Goal: Transaction & Acquisition: Book appointment/travel/reservation

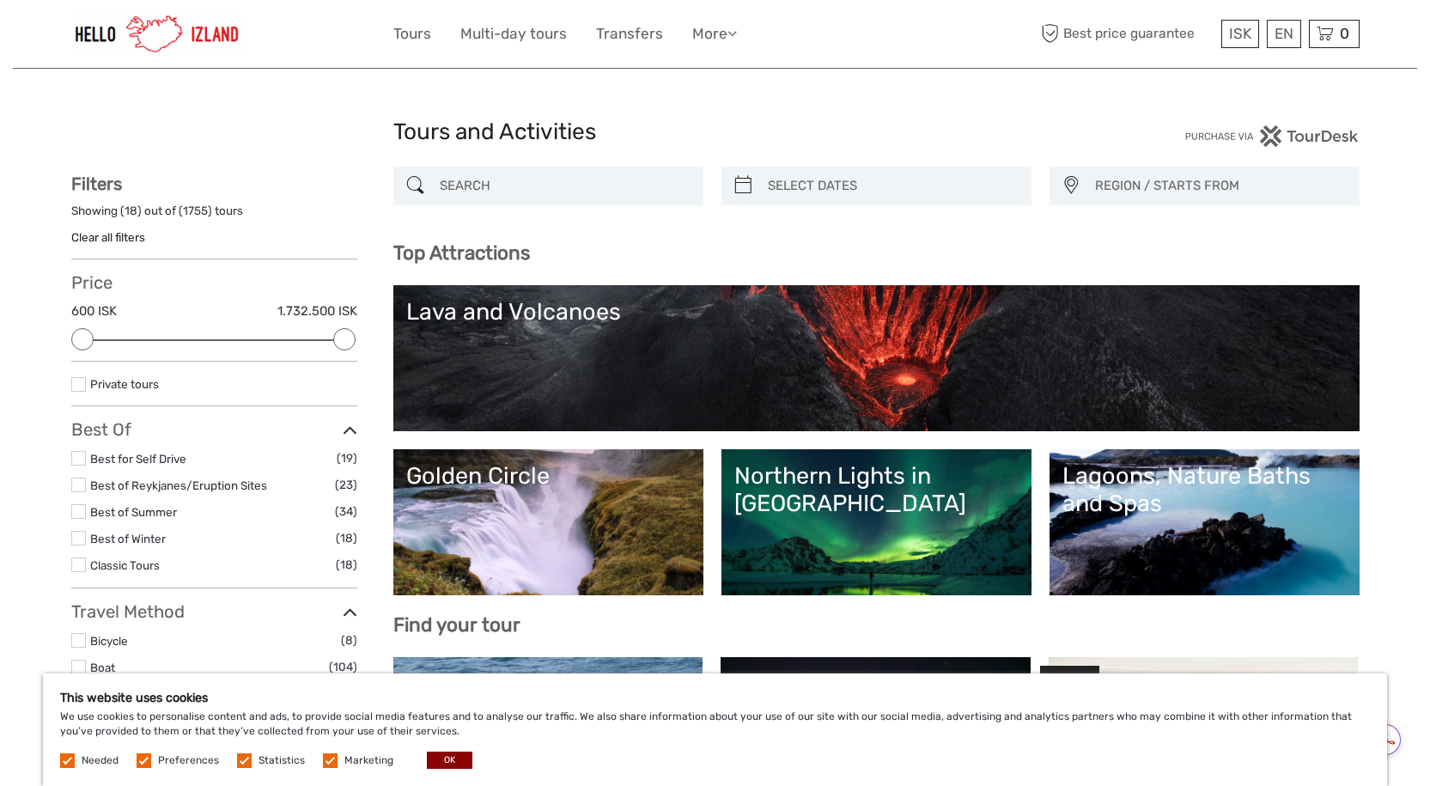
select select
click at [410, 33] on link "Tours" at bounding box center [412, 33] width 38 height 25
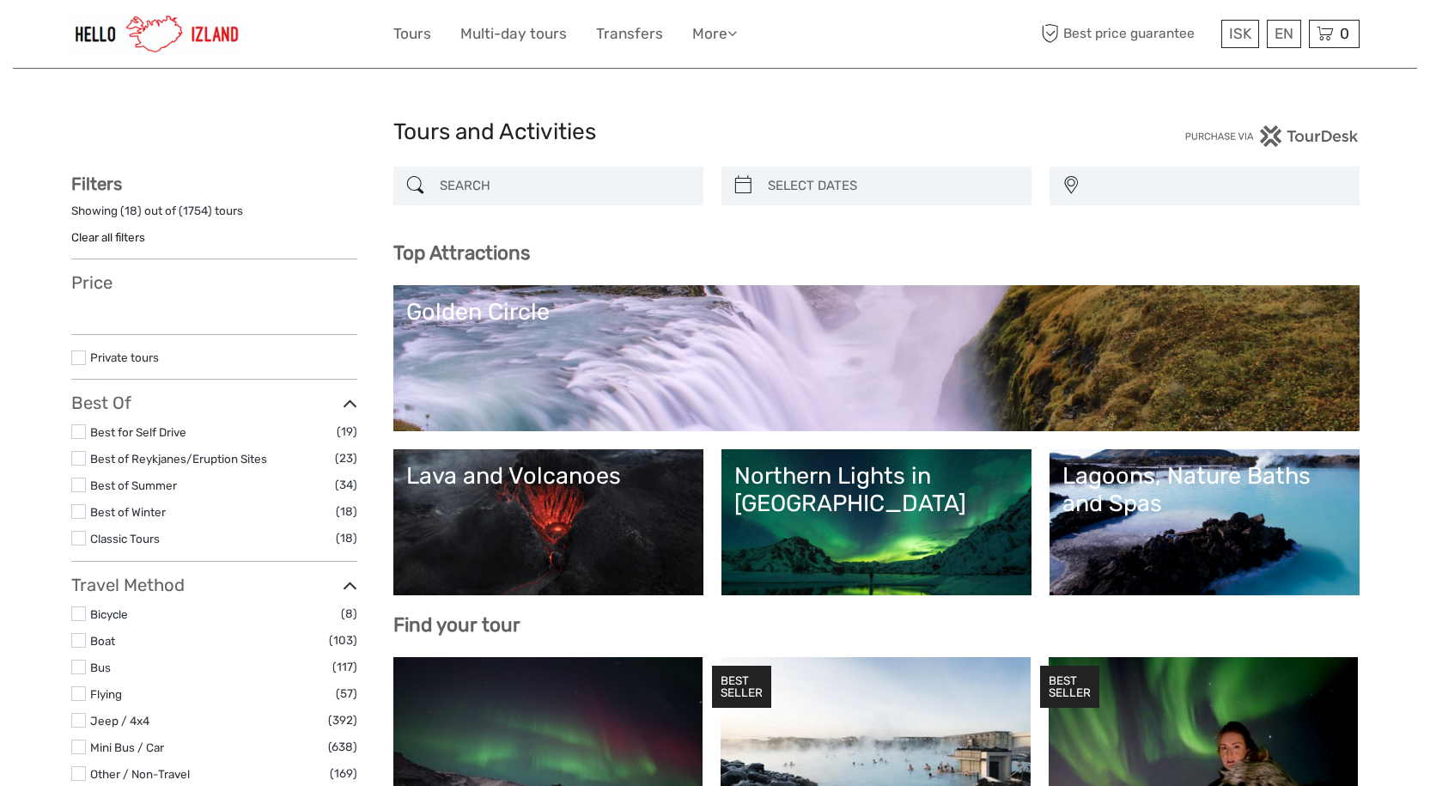
select select
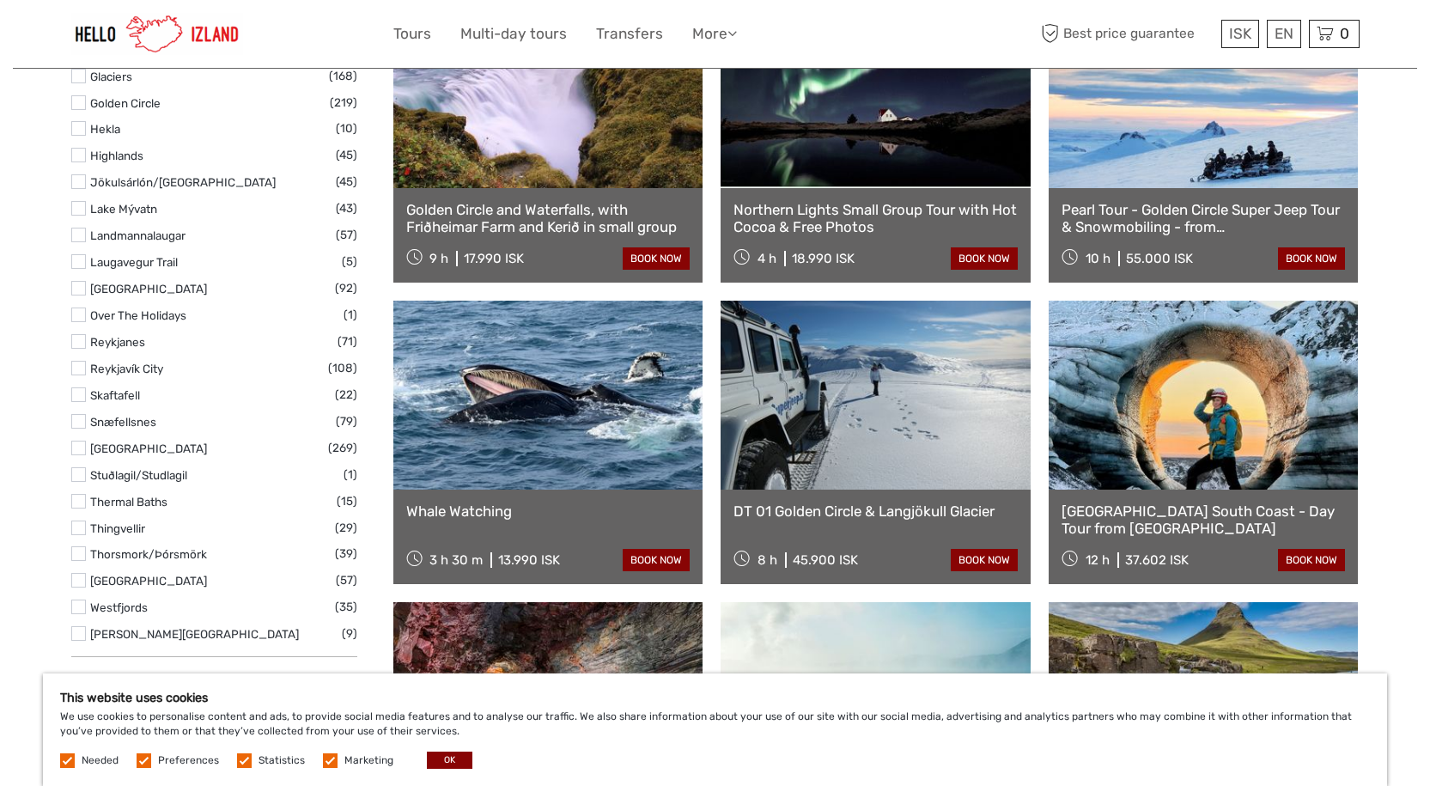
scroll to position [859, 0]
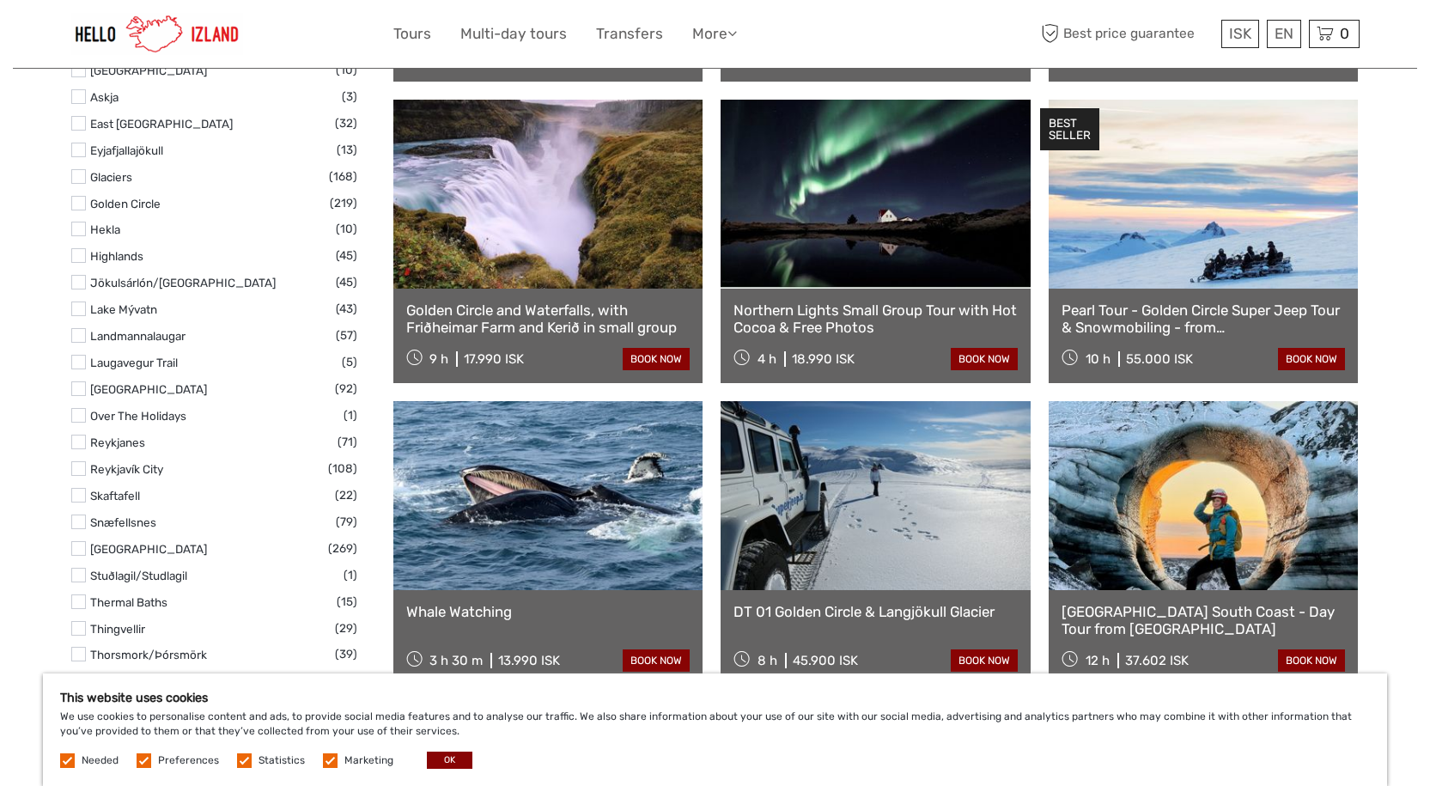
click at [530, 185] on link at bounding box center [548, 194] width 310 height 189
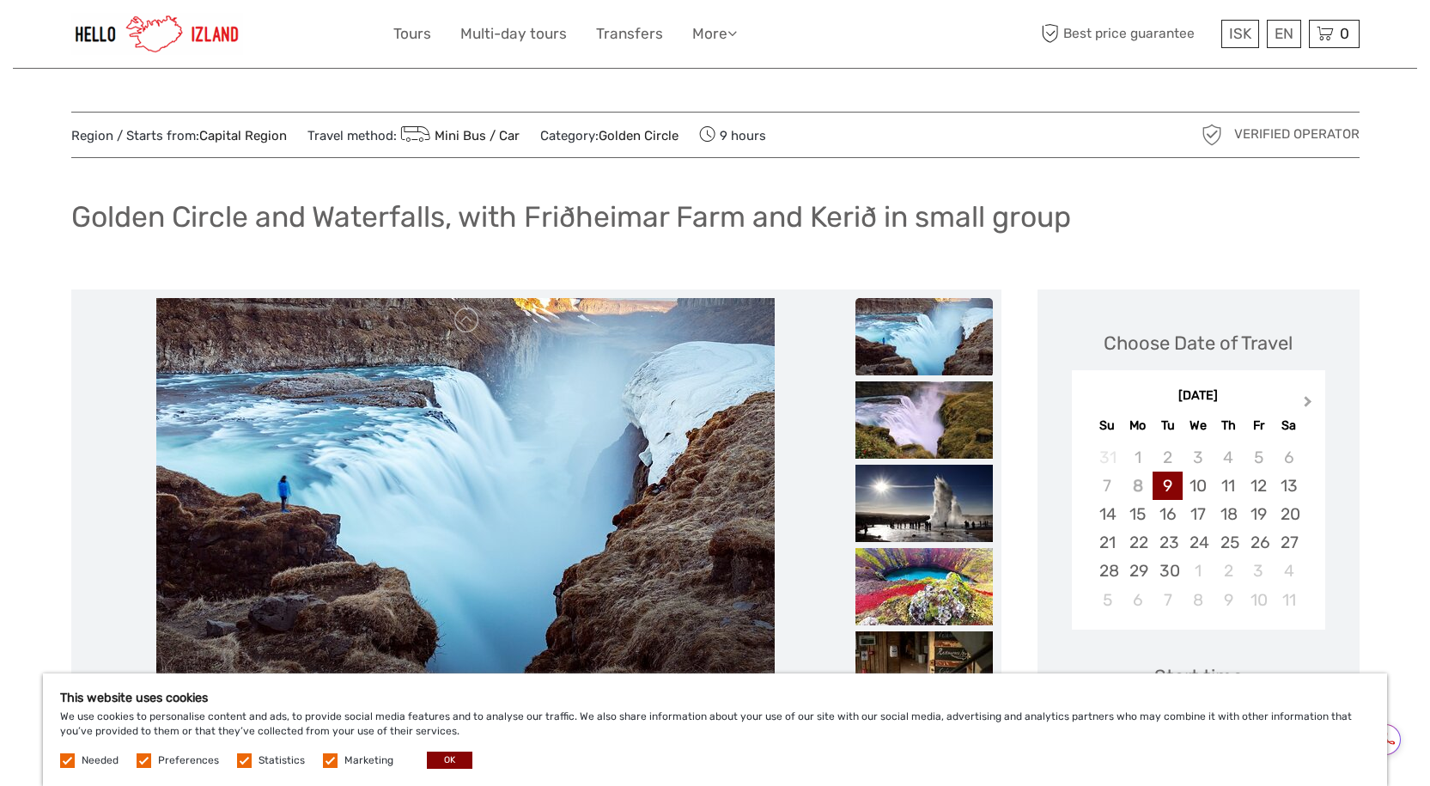
click at [1308, 400] on span "Next Month" at bounding box center [1308, 404] width 0 height 25
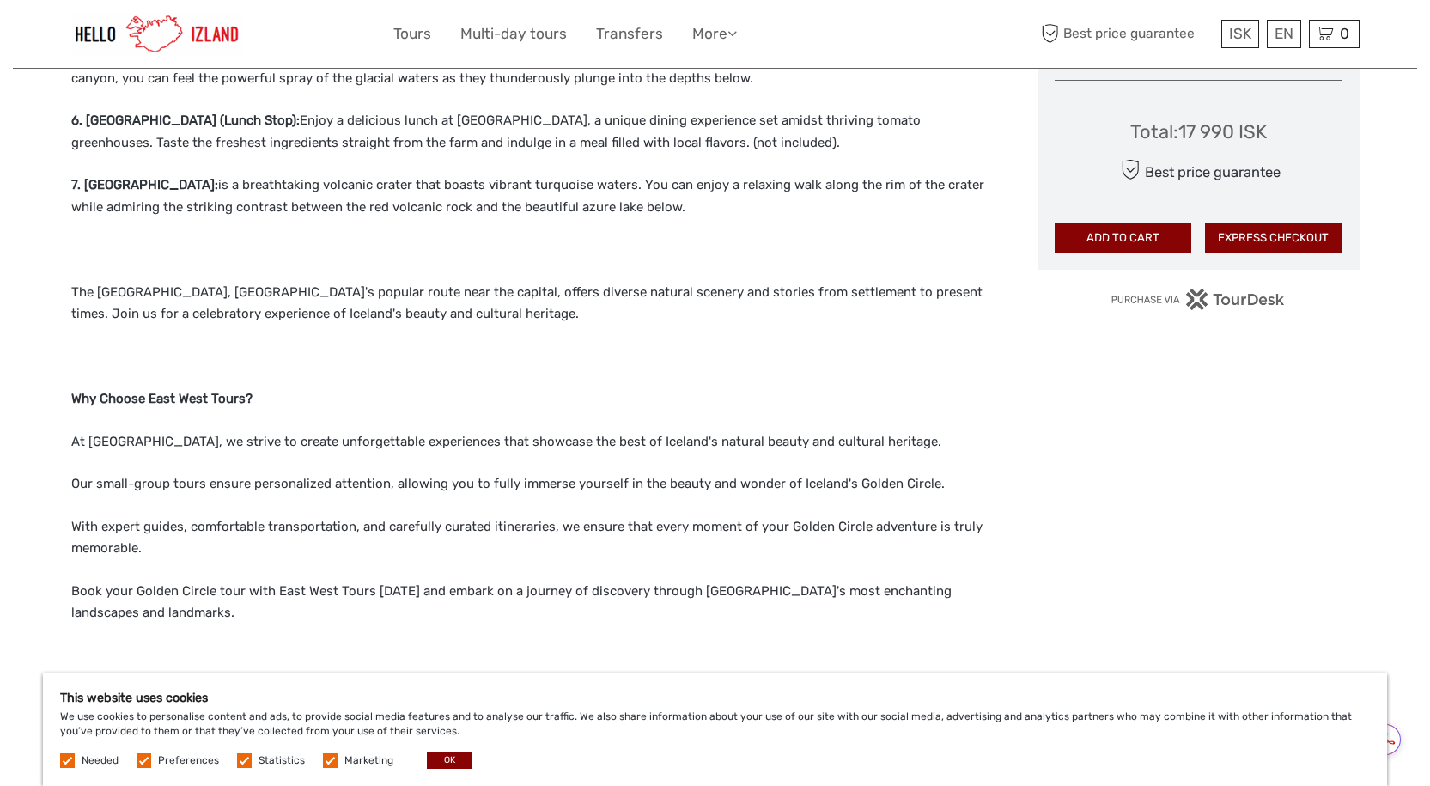
scroll to position [1116, 0]
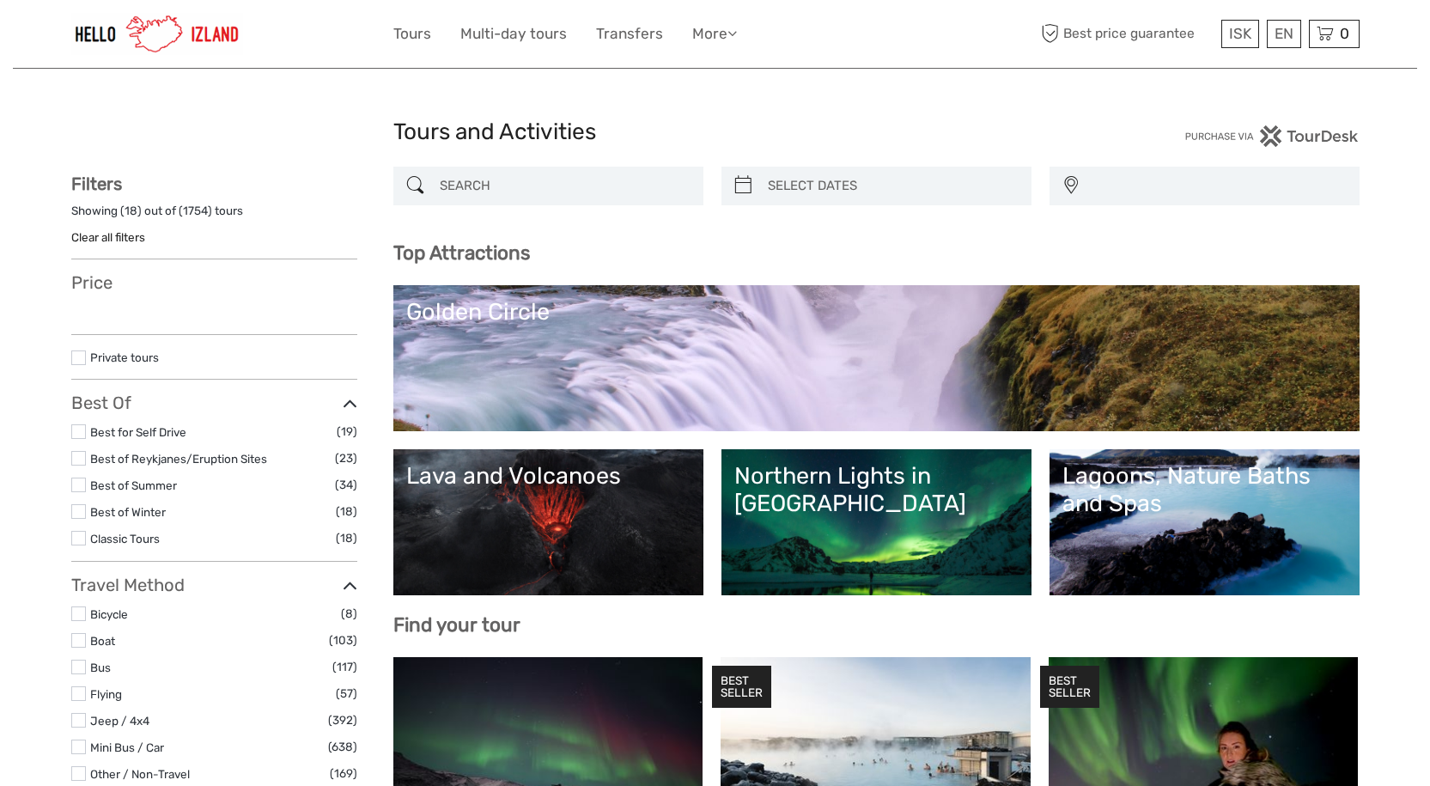
select select
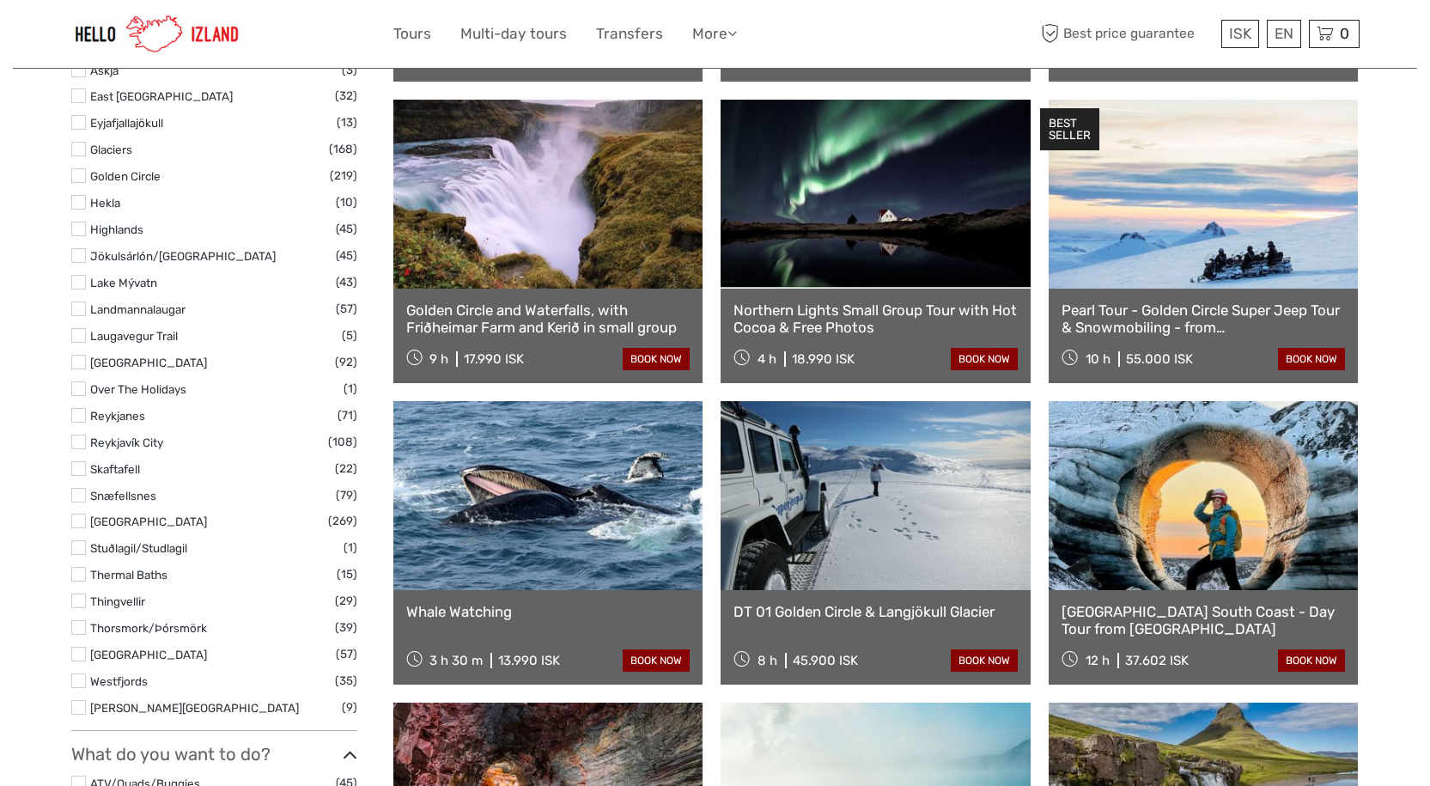
select select
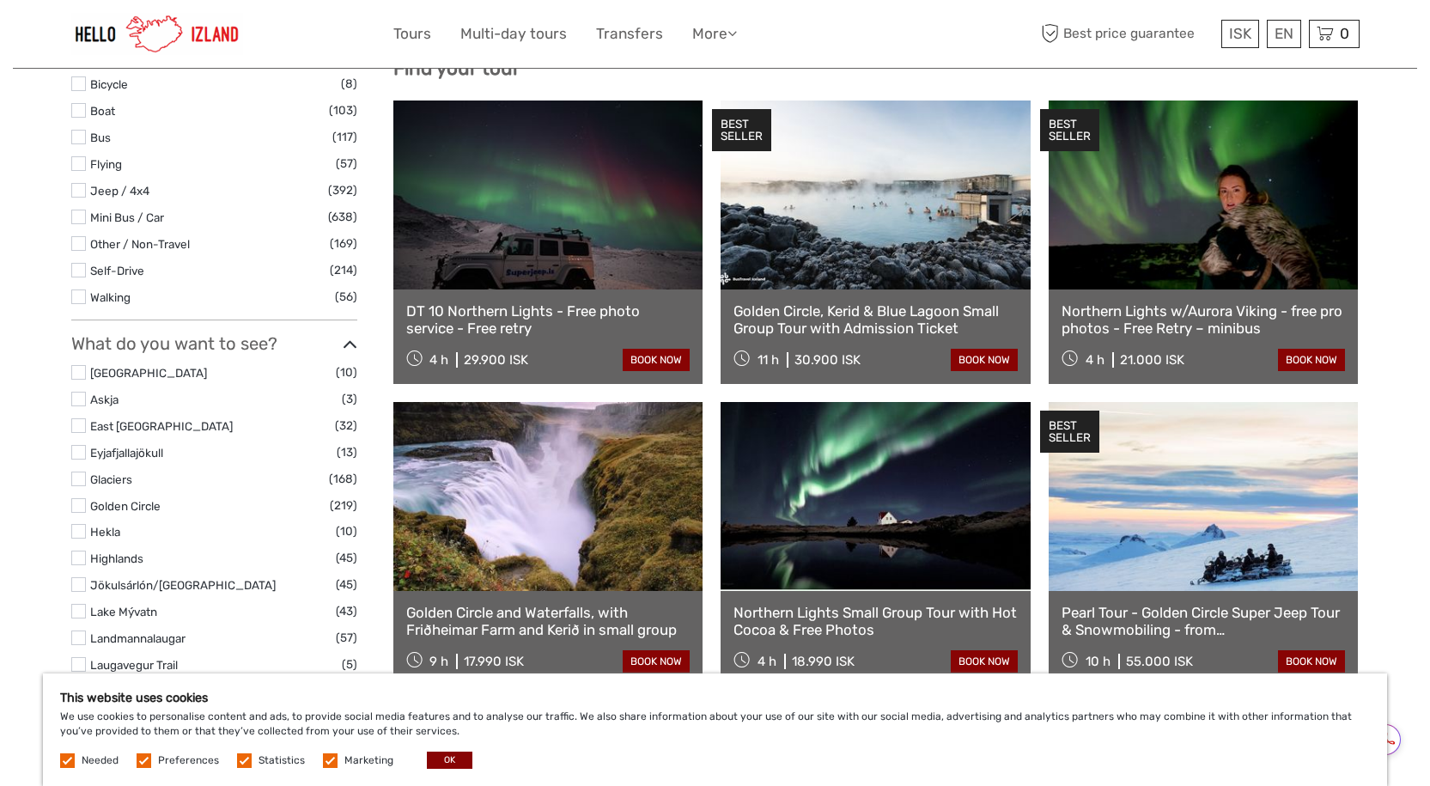
scroll to position [429, 0]
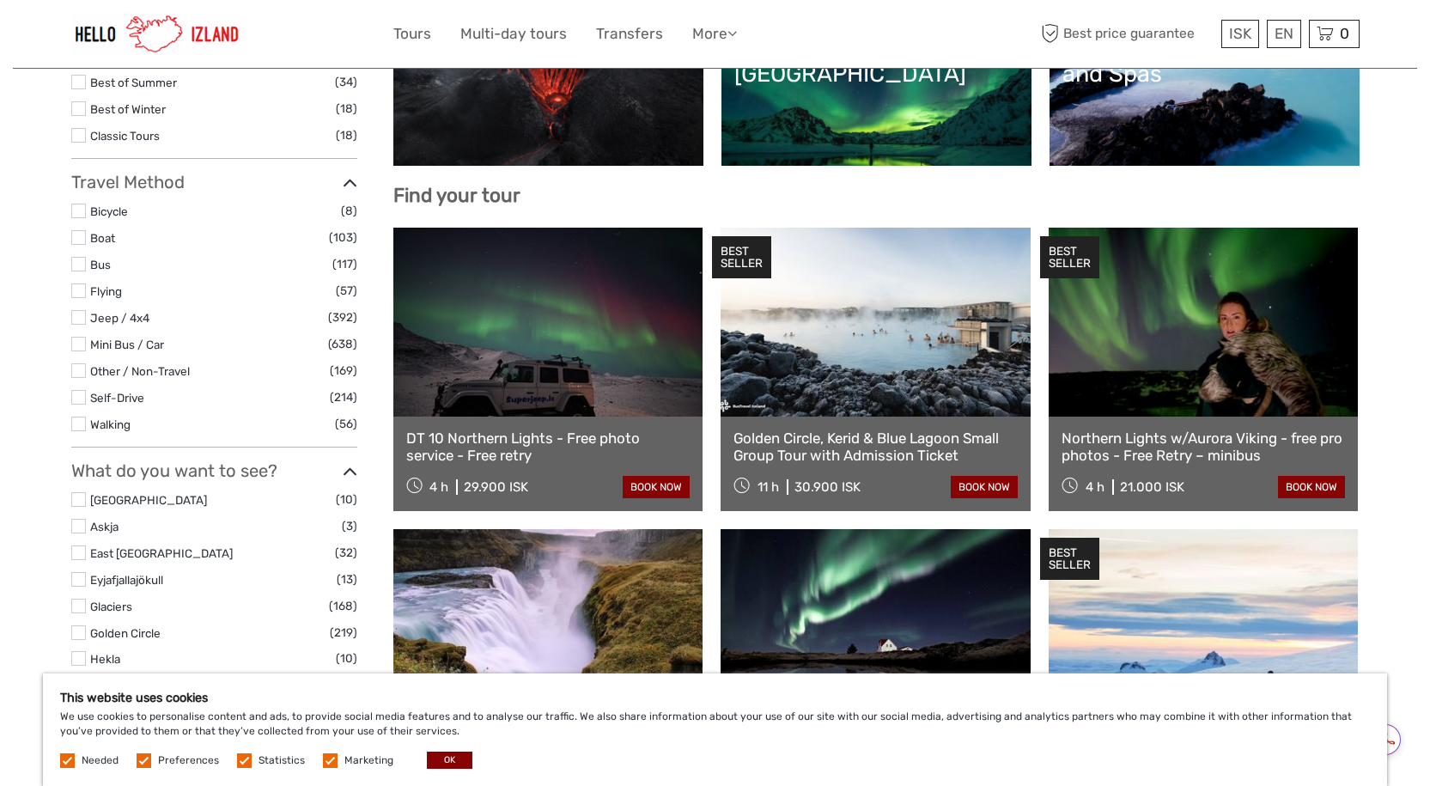
click at [814, 331] on link at bounding box center [875, 322] width 310 height 189
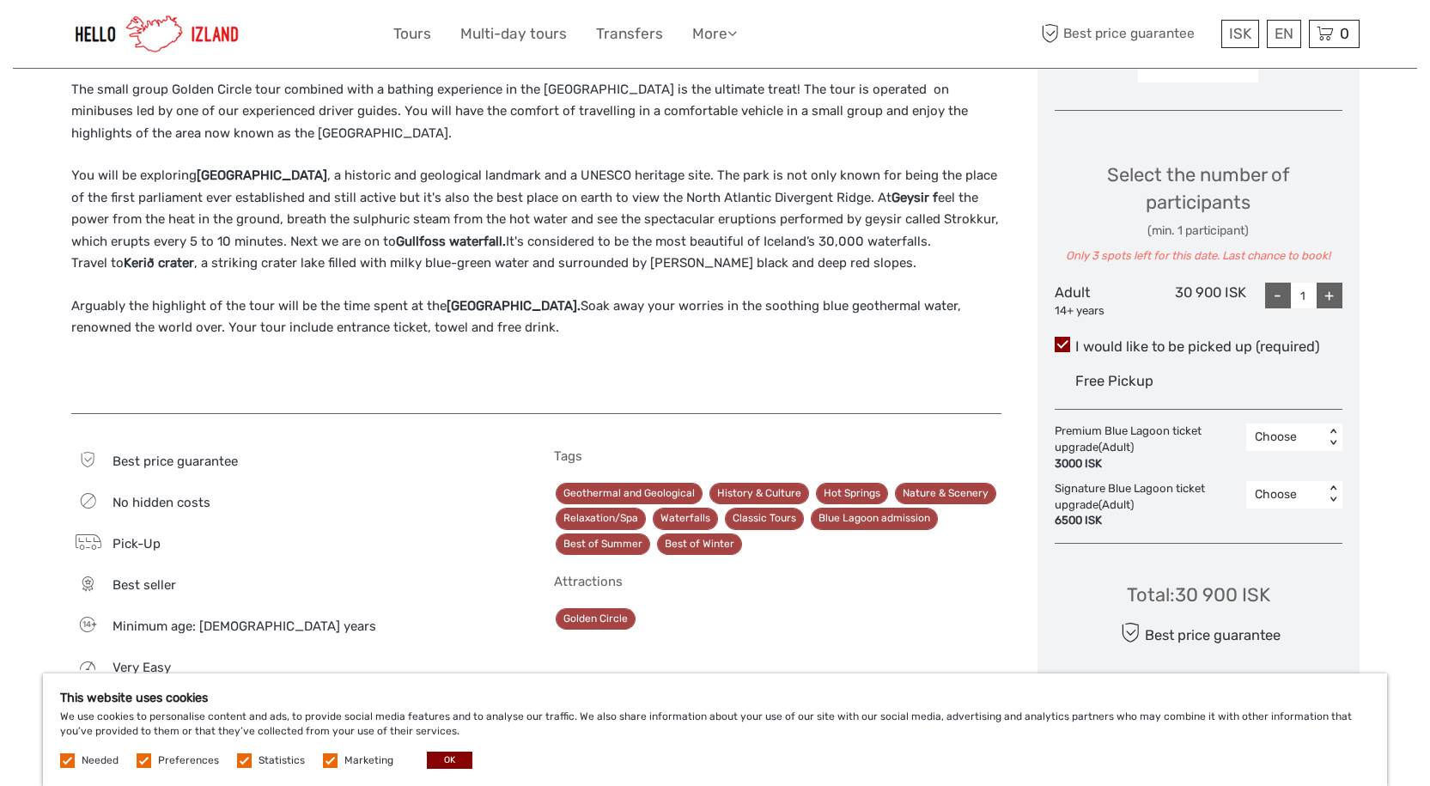
scroll to position [687, 0]
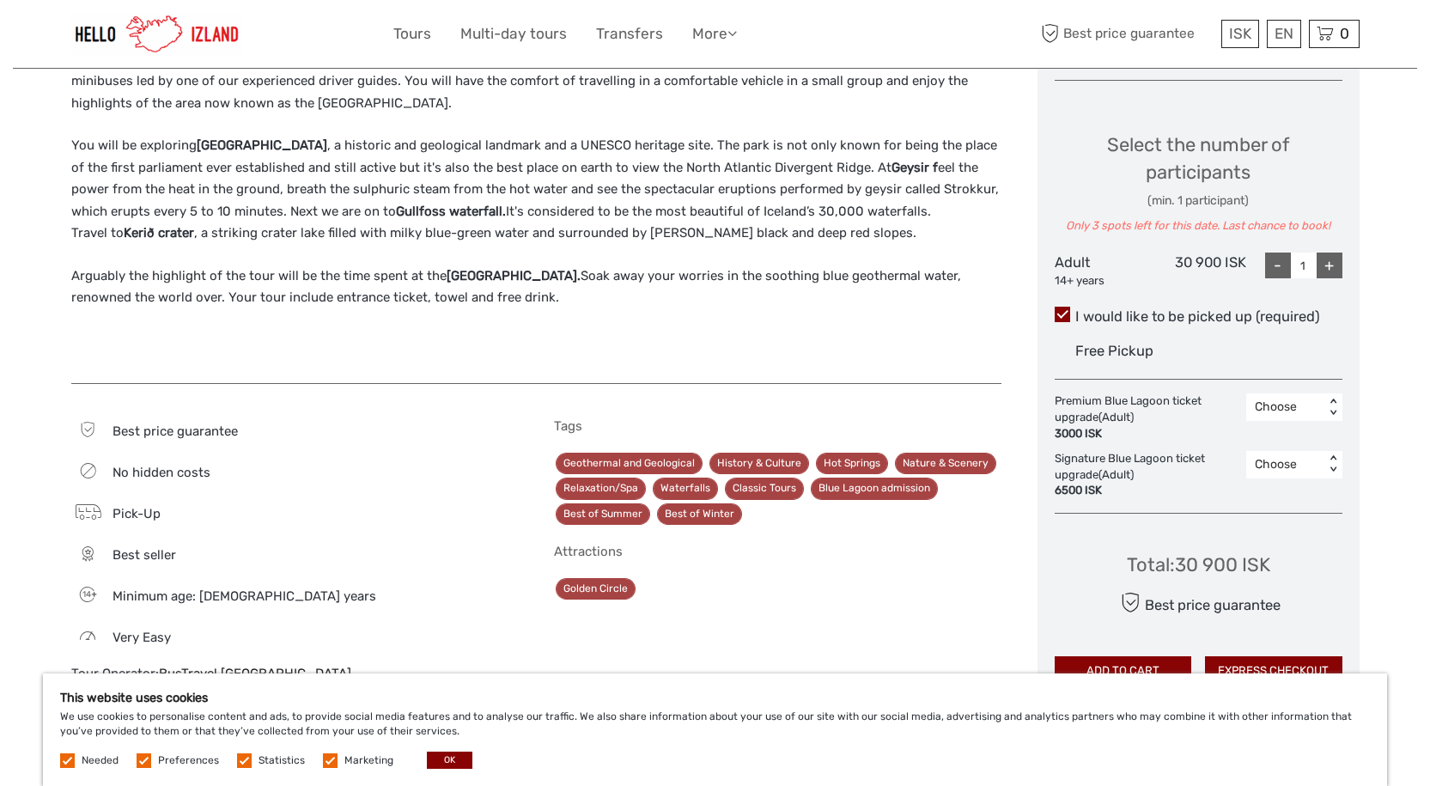
click at [1328, 268] on div "+" at bounding box center [1329, 265] width 26 height 26
click at [1279, 262] on div "-" at bounding box center [1278, 265] width 26 height 26
type input "1"
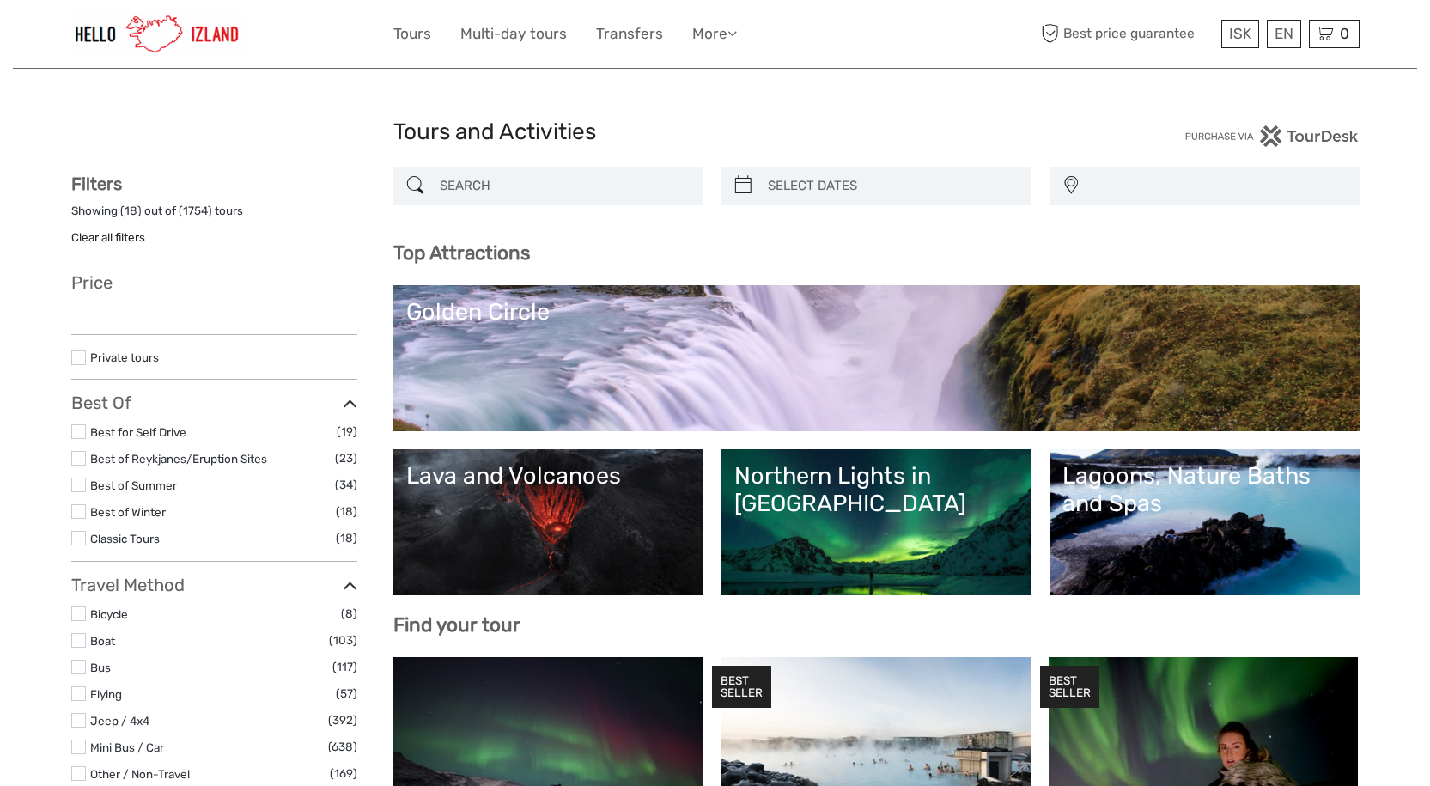
select select
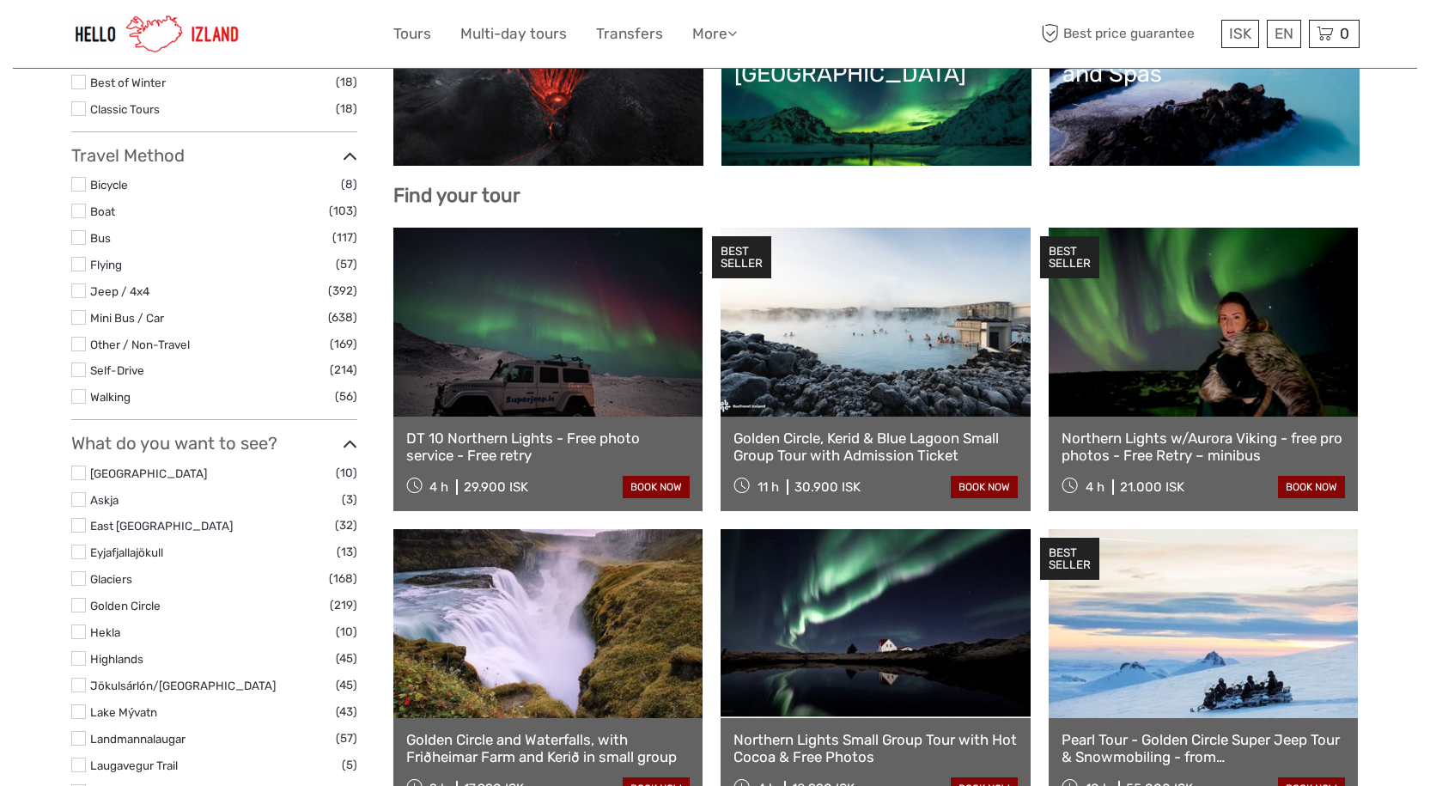
select select
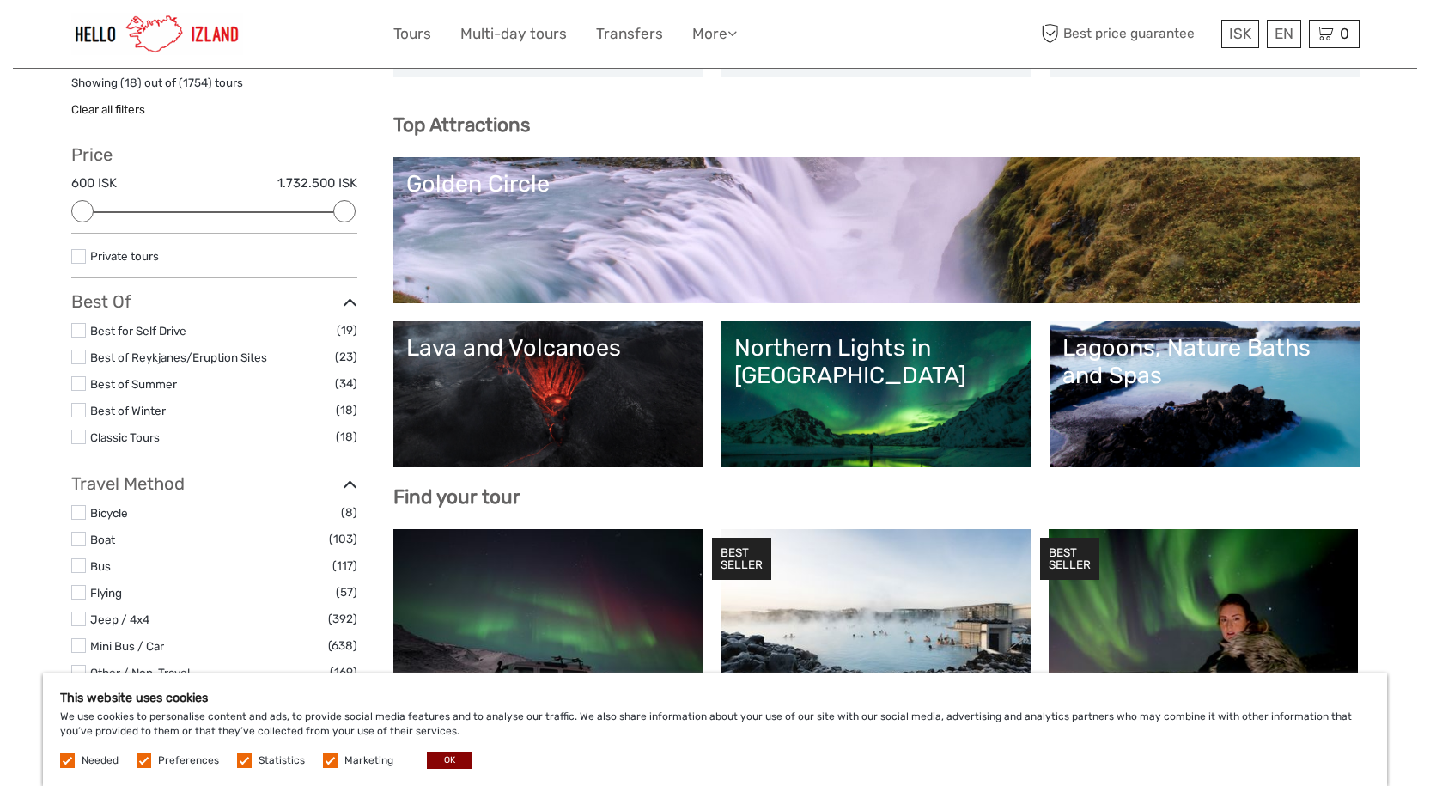
scroll to position [86, 0]
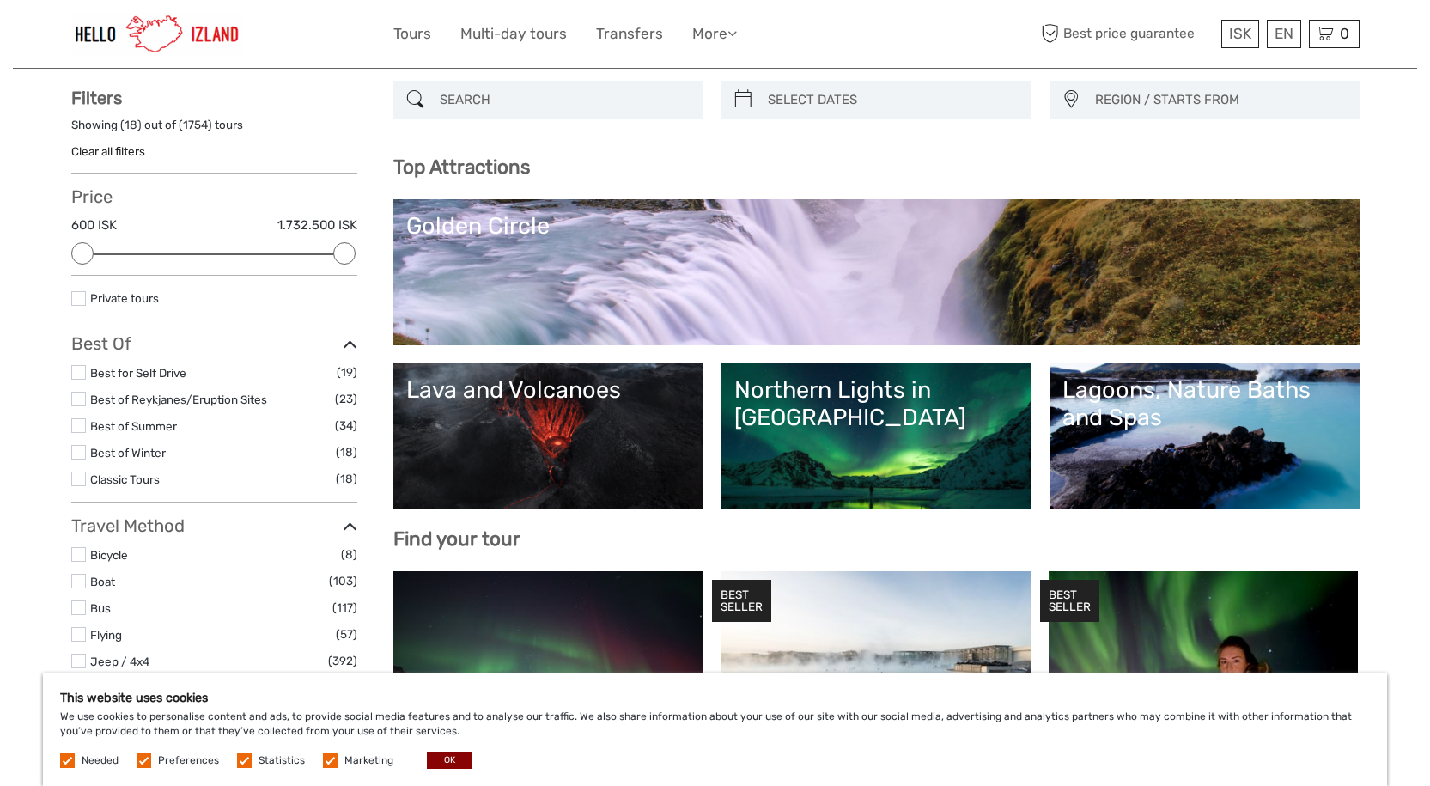
click at [1188, 395] on div "Lagoons, Nature Baths and Spas" at bounding box center [1204, 404] width 284 height 56
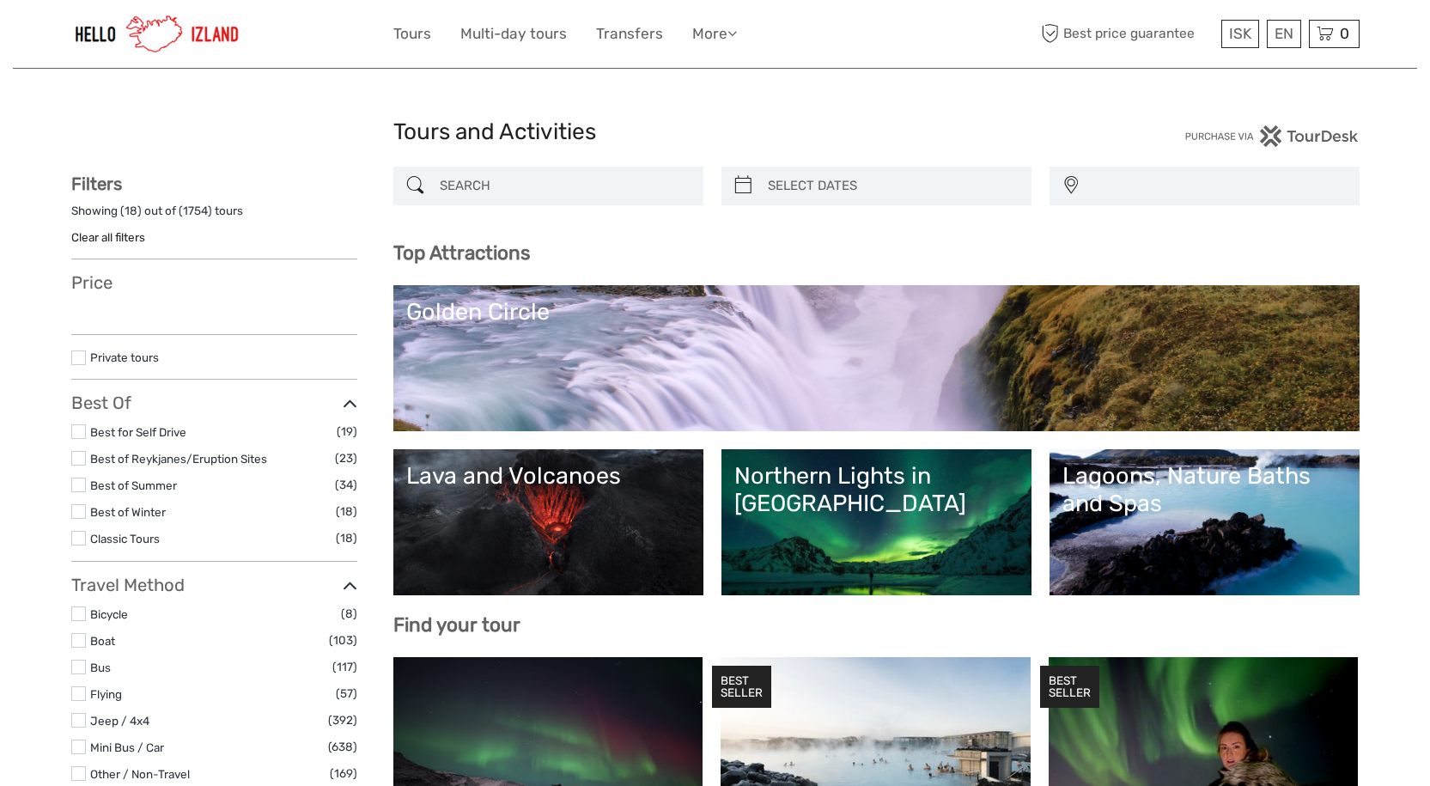
select select
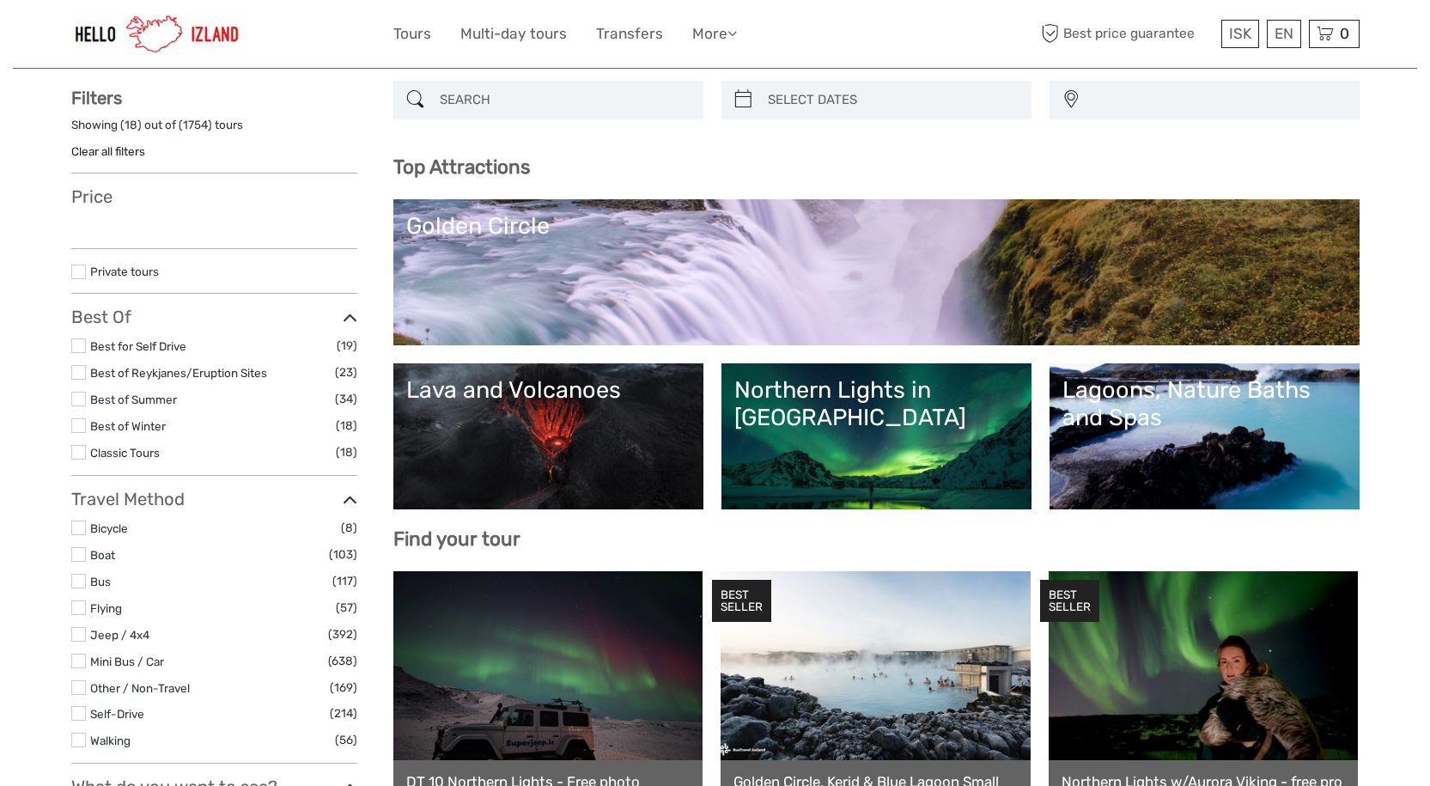
select select
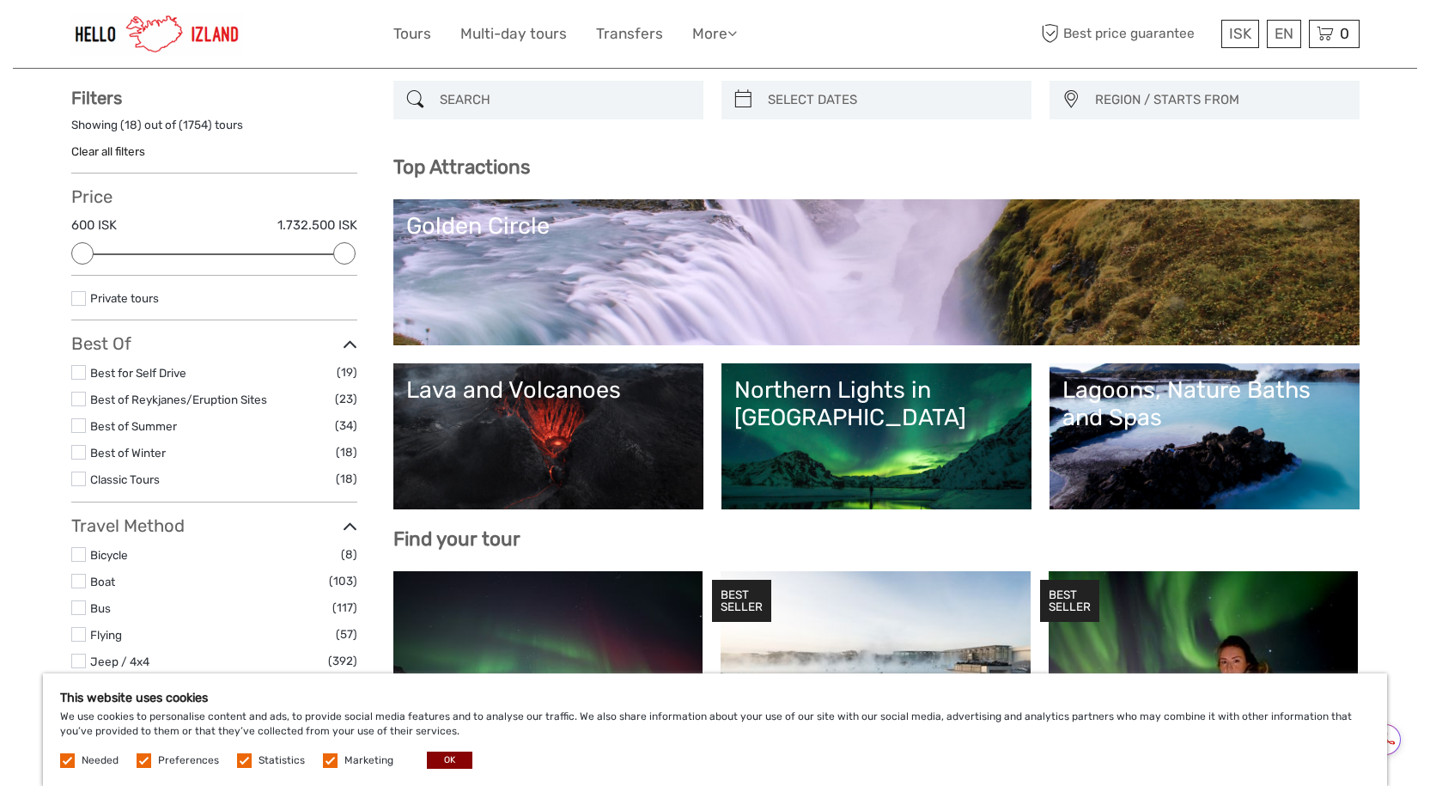
scroll to position [0, 0]
click at [569, 264] on link "Golden Circle" at bounding box center [876, 272] width 940 height 120
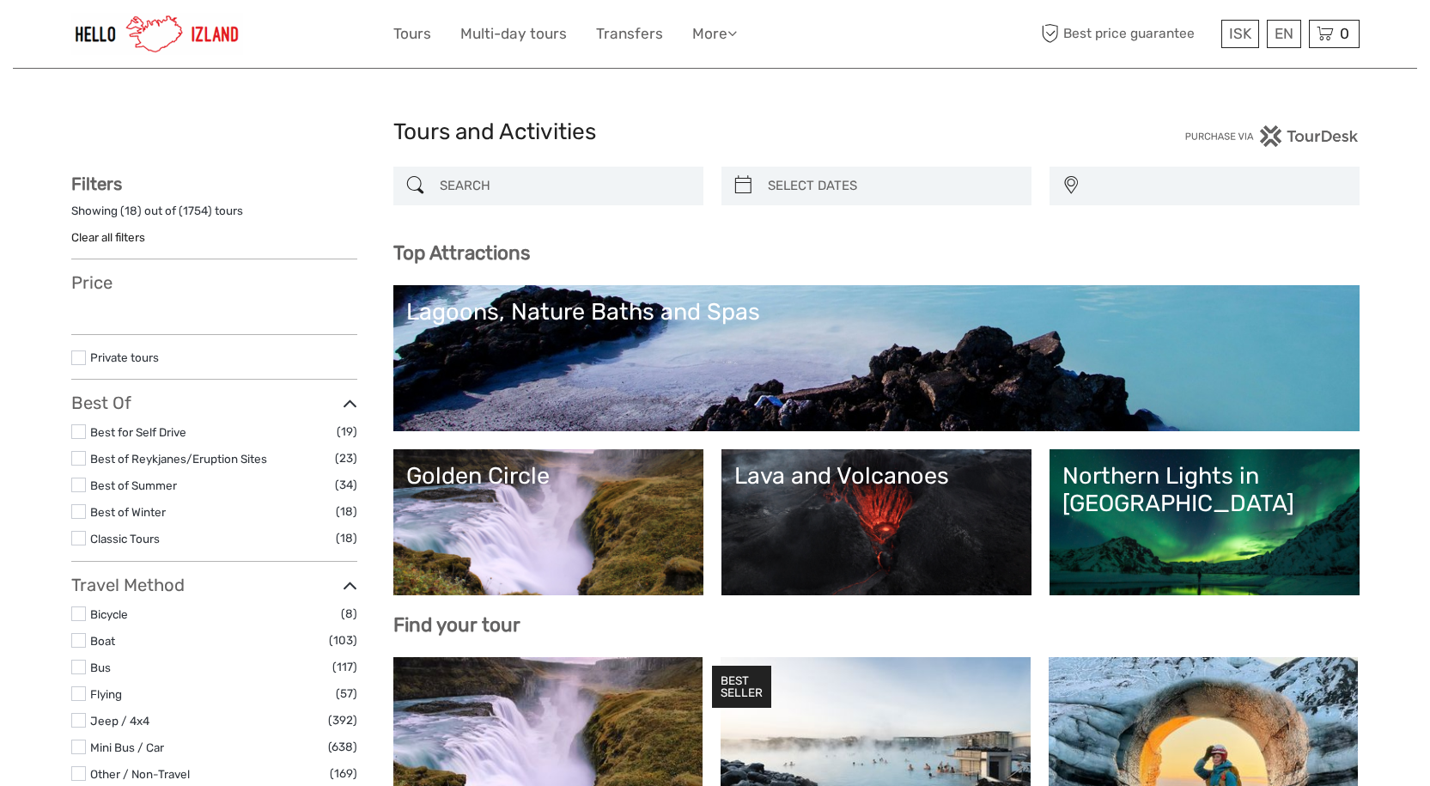
select select
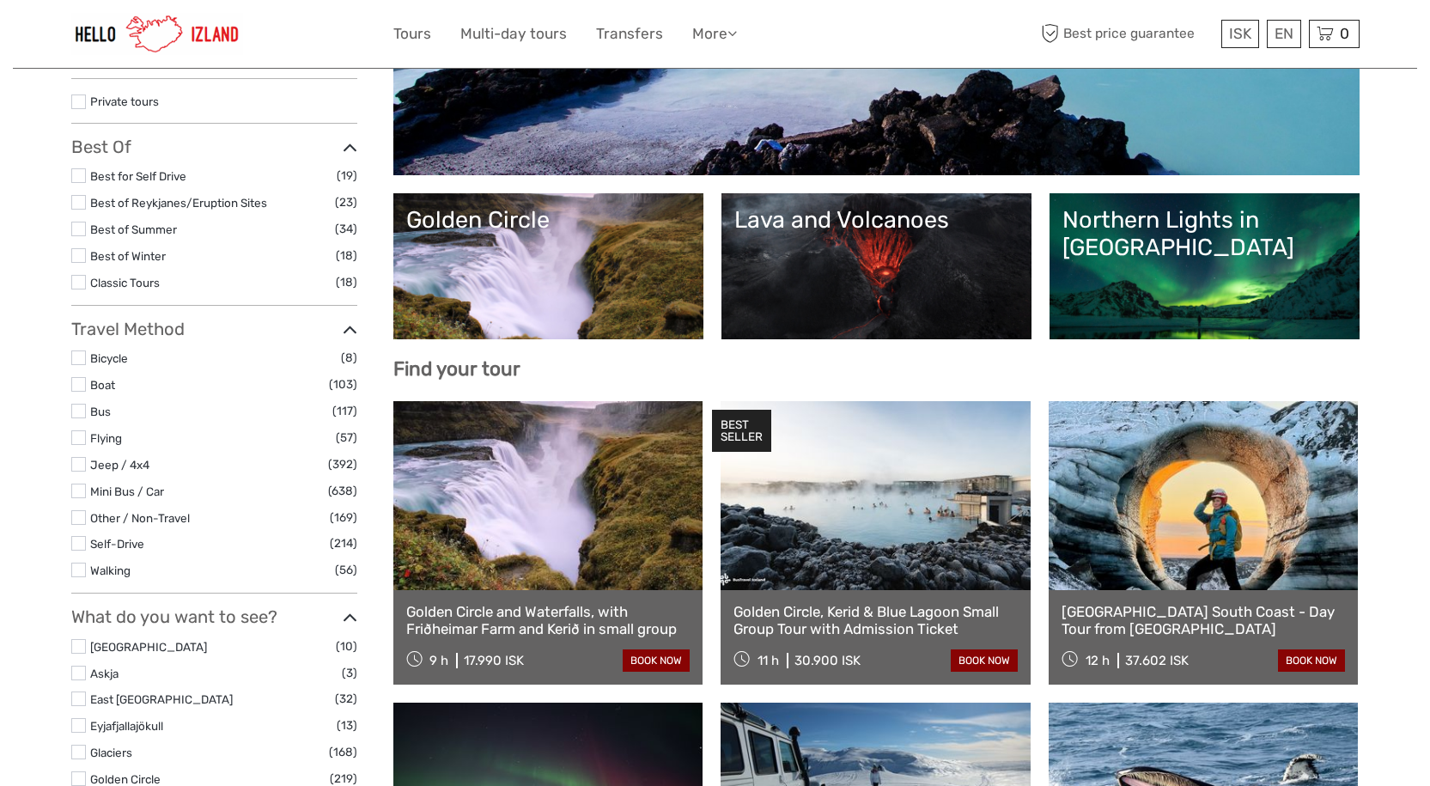
scroll to position [258, 0]
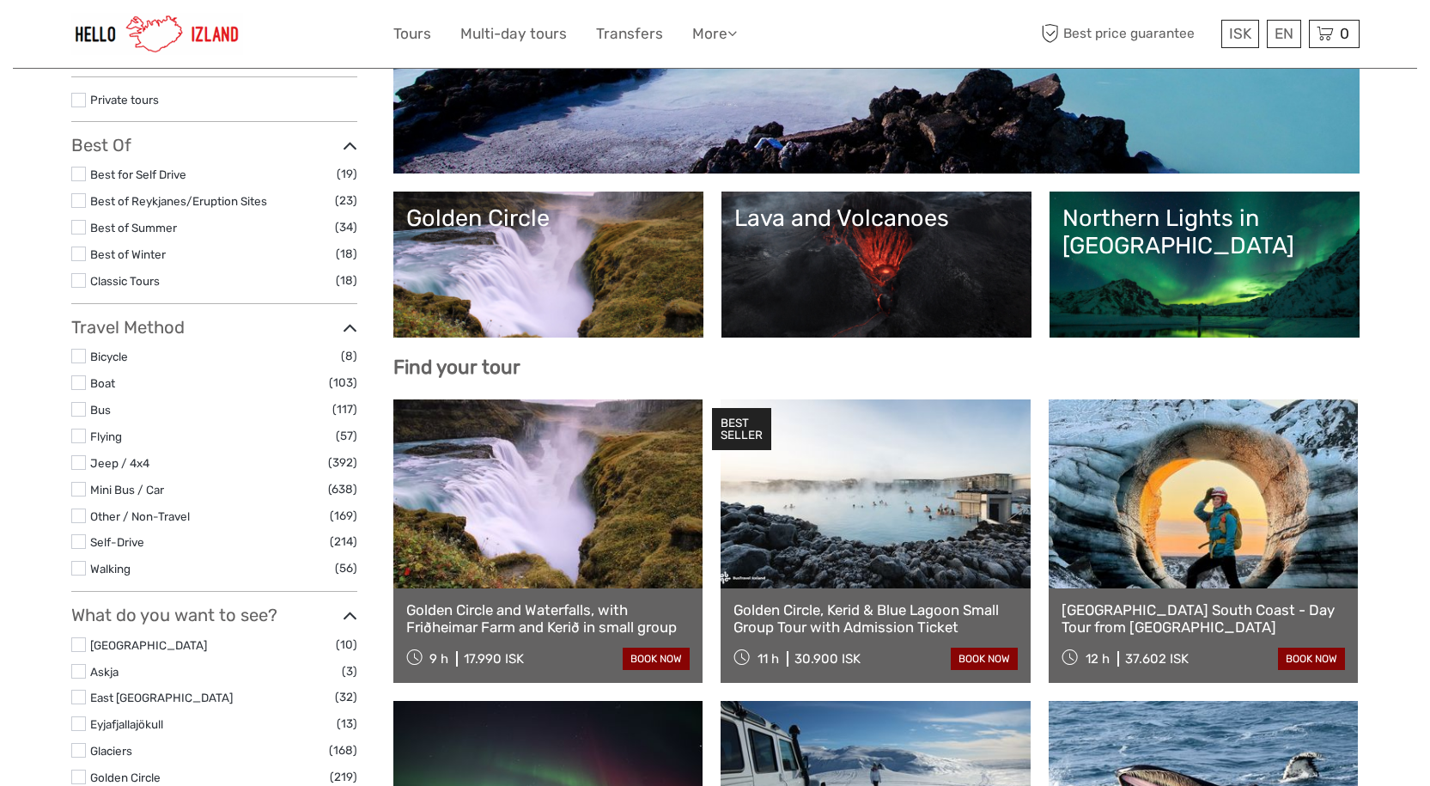
select select
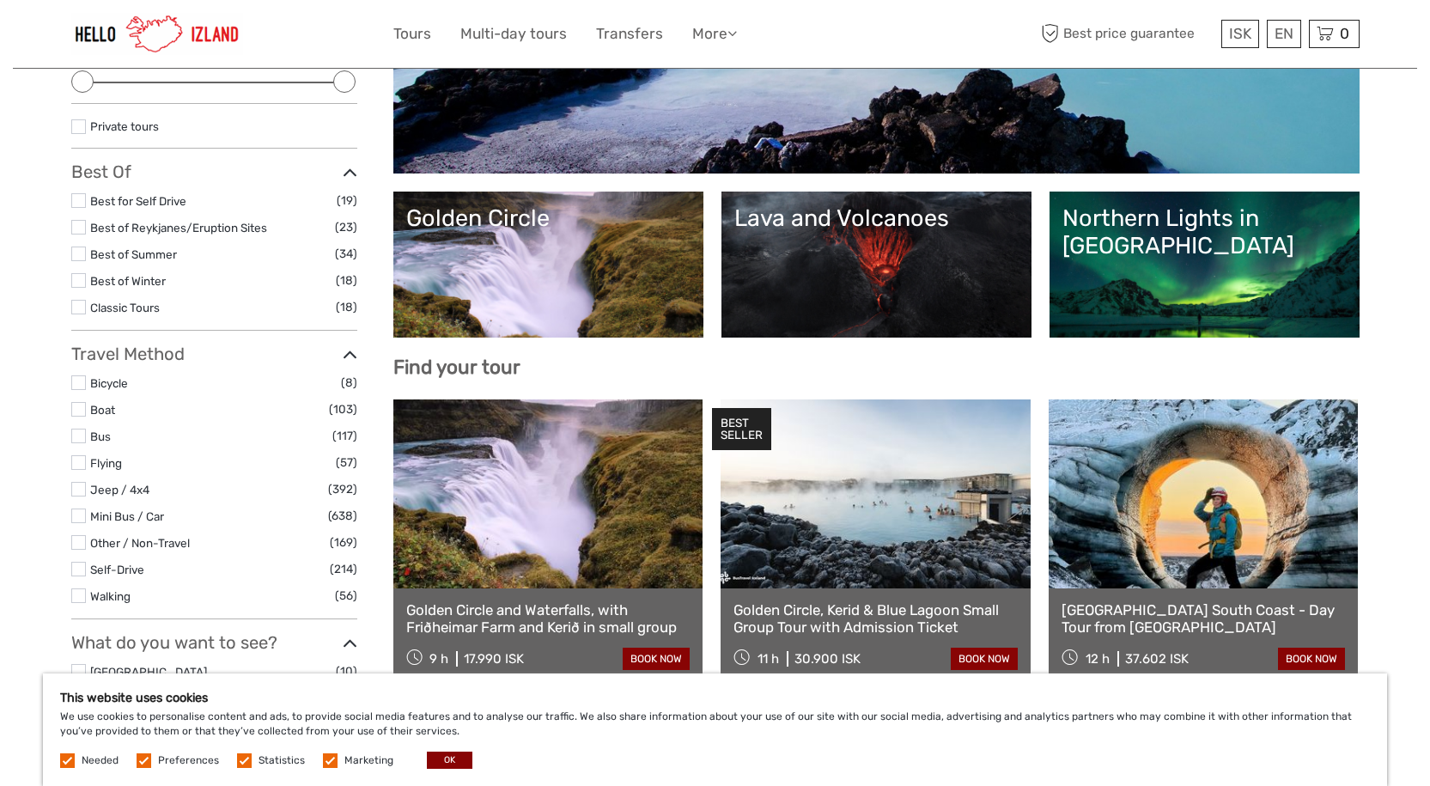
scroll to position [0, 0]
click at [542, 240] on link "Golden Circle" at bounding box center [548, 264] width 284 height 120
